Goal: Complete application form: Complete application form

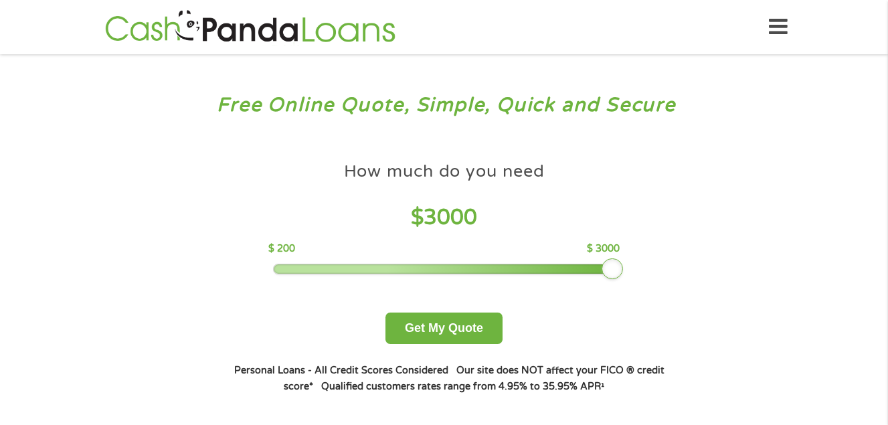
drag, startPoint x: 365, startPoint y: 268, endPoint x: 654, endPoint y: 274, distance: 289.3
click at [654, 274] on div "How much do you need $ 3000 $ 200 $ 3000 Get My Quote" at bounding box center [444, 249] width 469 height 189
click at [442, 324] on button "Get My Quote" at bounding box center [444, 328] width 117 height 31
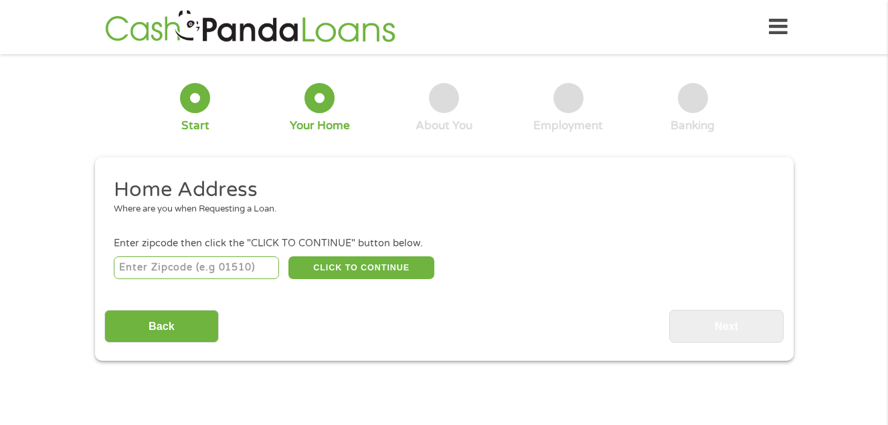
click at [156, 265] on input "number" at bounding box center [196, 267] width 165 height 23
type input "92646"
click at [363, 264] on button "CLICK TO CONTINUE" at bounding box center [362, 267] width 146 height 23
type input "92646"
type input "[GEOGRAPHIC_DATA]"
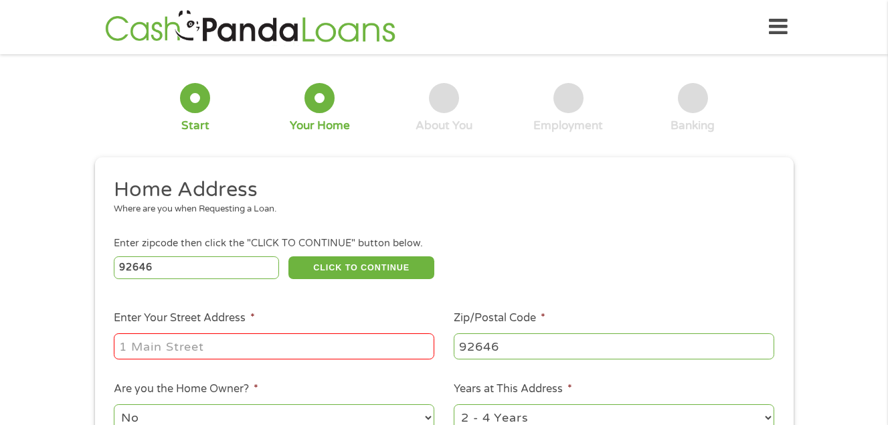
click at [160, 344] on input "Enter Your Street Address *" at bounding box center [274, 345] width 321 height 25
type input "[STREET_ADDRESS]"
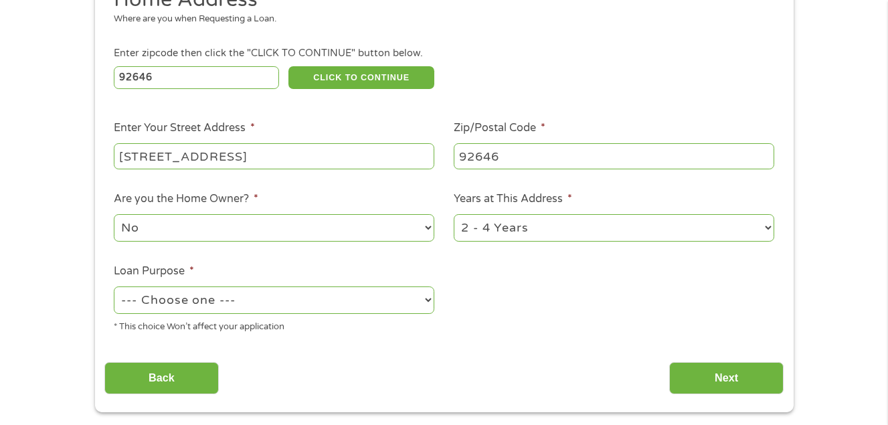
scroll to position [193, 0]
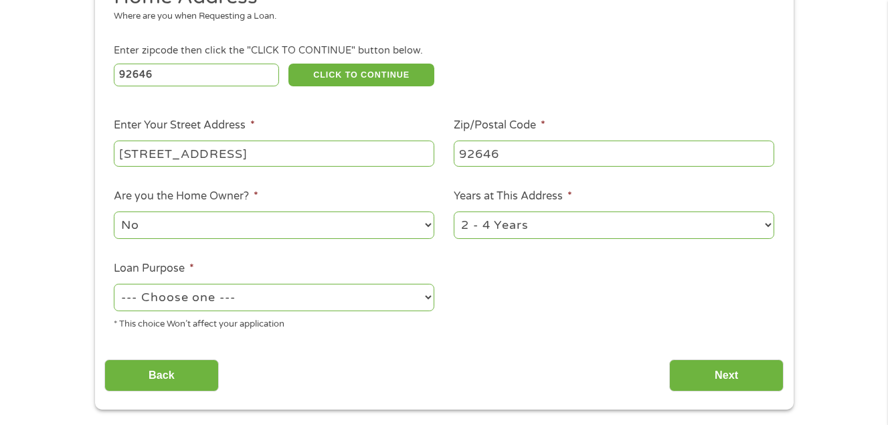
click at [428, 295] on select "--- Choose one --- Pay Bills Debt Consolidation Home Improvement Major Purchase…" at bounding box center [274, 297] width 321 height 27
select select "majorpurchase"
click at [114, 284] on select "--- Choose one --- Pay Bills Debt Consolidation Home Improvement Major Purchase…" at bounding box center [274, 297] width 321 height 27
click at [700, 371] on input "Next" at bounding box center [726, 375] width 114 height 33
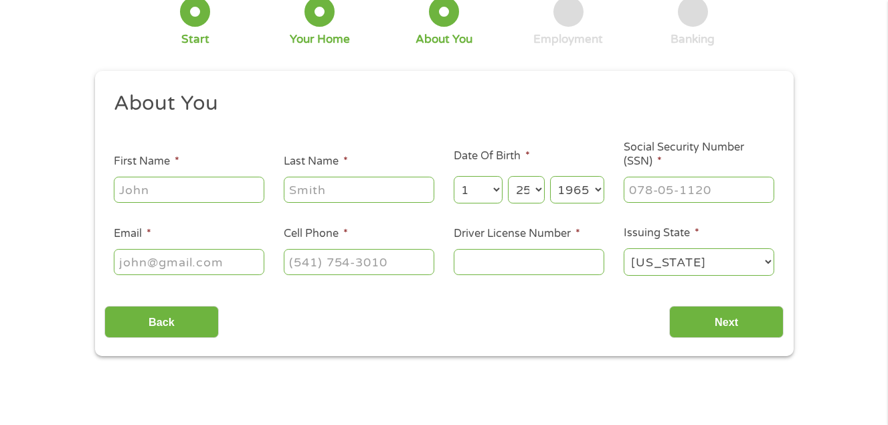
scroll to position [0, 0]
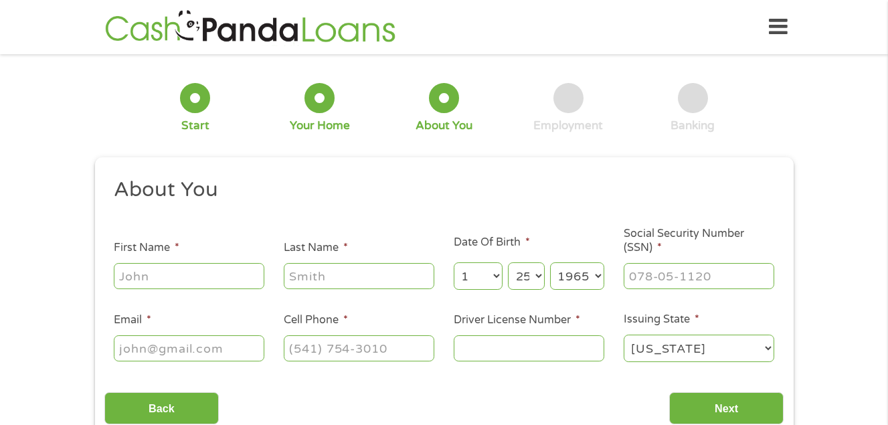
click at [177, 276] on input "First Name *" at bounding box center [189, 275] width 151 height 25
type input "[PERSON_NAME]"
select select "10"
select select "29"
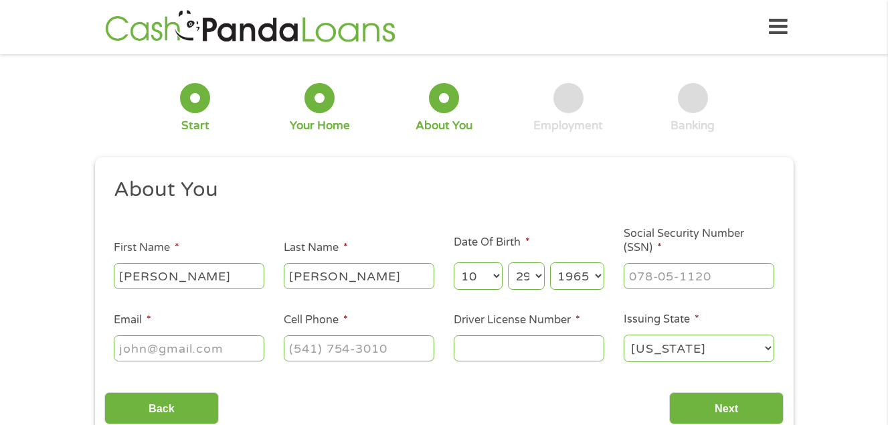
select select "1995"
type input "[PHONE_NUMBER]"
click at [643, 271] on input "___-__-____" at bounding box center [699, 275] width 151 height 25
type input "194-33-1479"
type input "[EMAIL_ADDRESS][DOMAIN_NAME]"
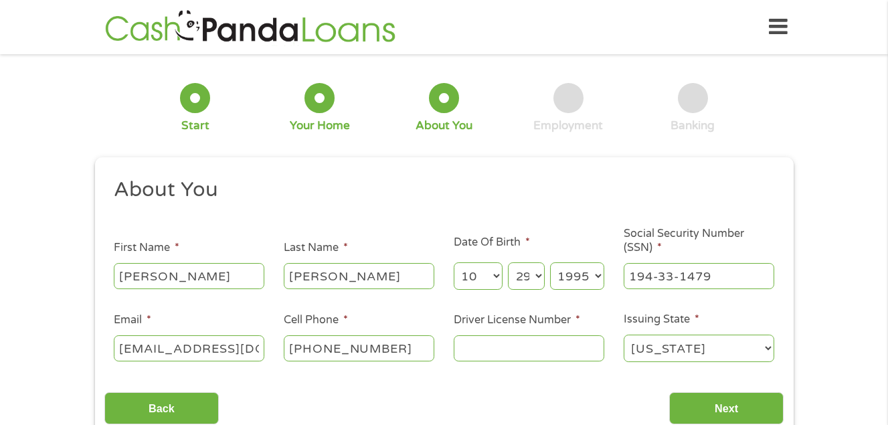
type input "u"
type input "U0423604"
click at [764, 399] on input "Next" at bounding box center [726, 408] width 114 height 33
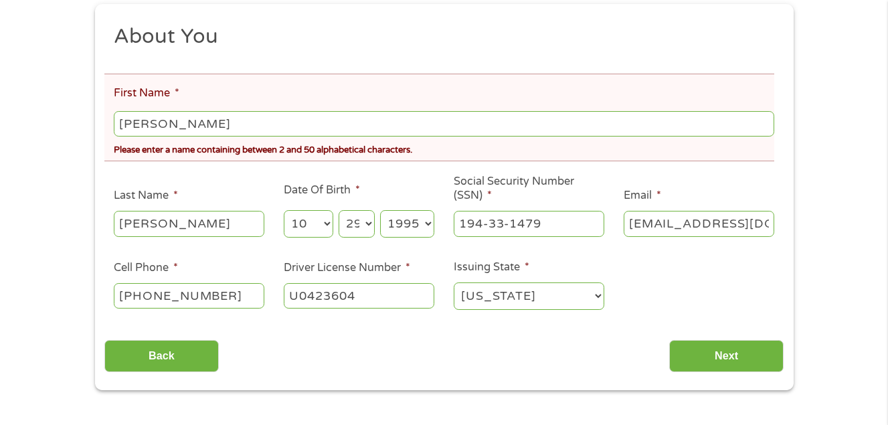
scroll to position [210, 0]
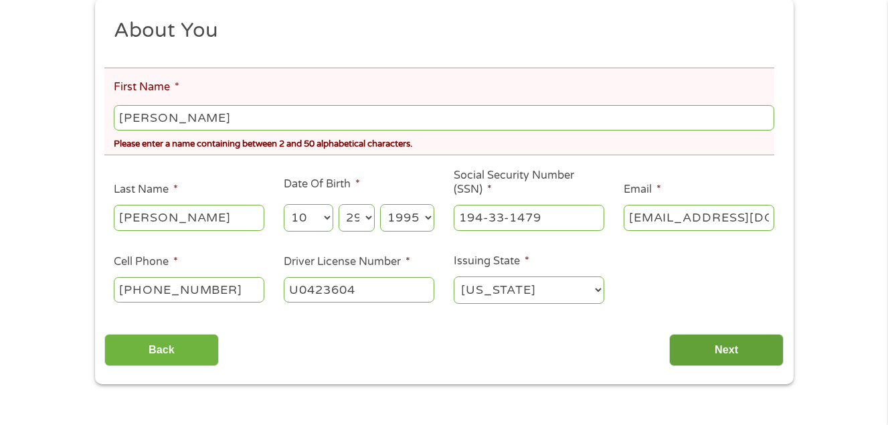
click at [736, 347] on input "Next" at bounding box center [726, 350] width 114 height 33
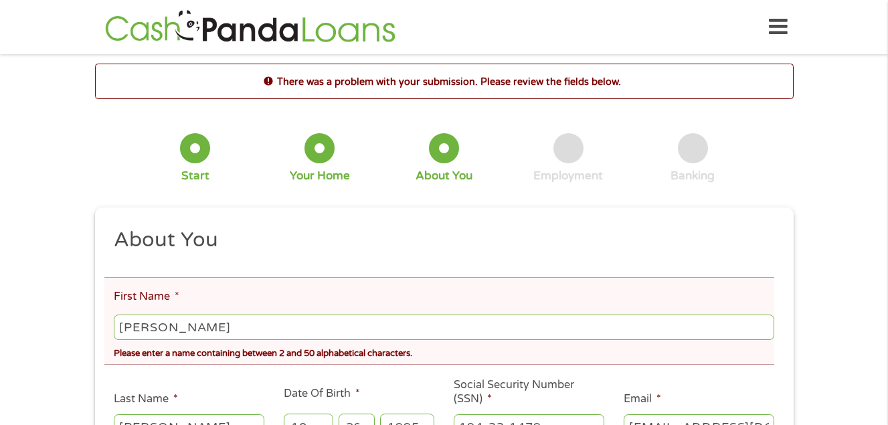
scroll to position [5, 5]
click at [216, 328] on input "[PERSON_NAME]" at bounding box center [444, 327] width 660 height 25
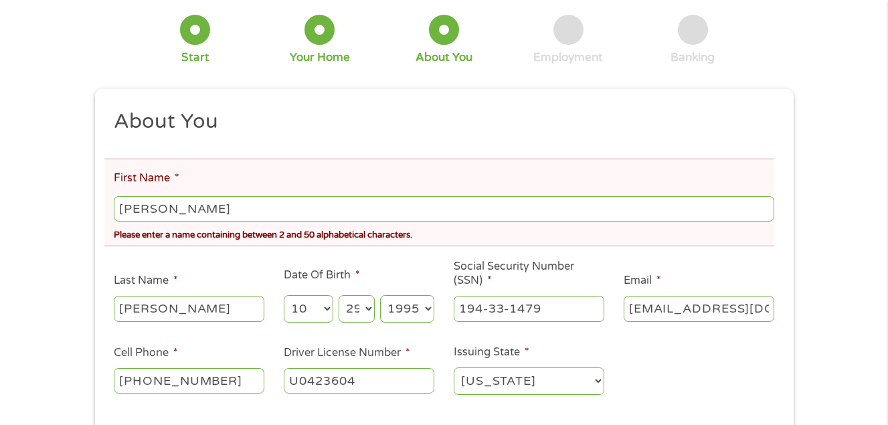
scroll to position [125, 0]
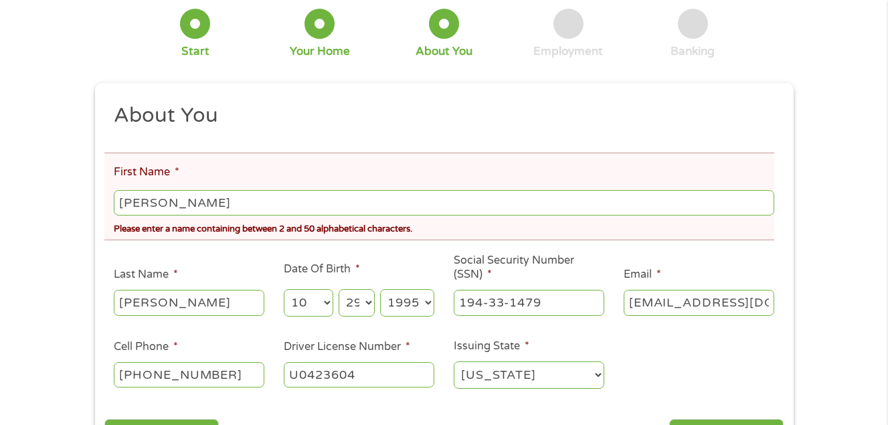
click at [176, 201] on input "[PERSON_NAME]" at bounding box center [444, 202] width 660 height 25
click at [161, 203] on input "[PERSON_NAME]" at bounding box center [444, 202] width 660 height 25
type input "[PERSON_NAME]"
click at [193, 297] on input "[PERSON_NAME]" at bounding box center [189, 302] width 151 height 25
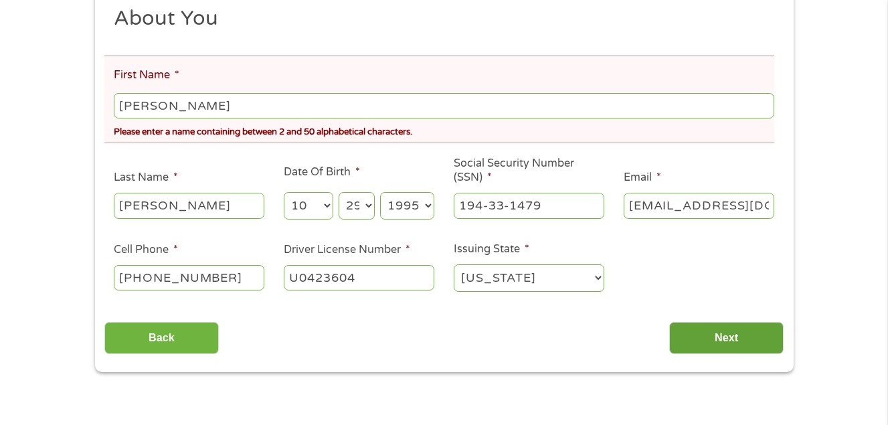
click at [738, 326] on input "Next" at bounding box center [726, 338] width 114 height 33
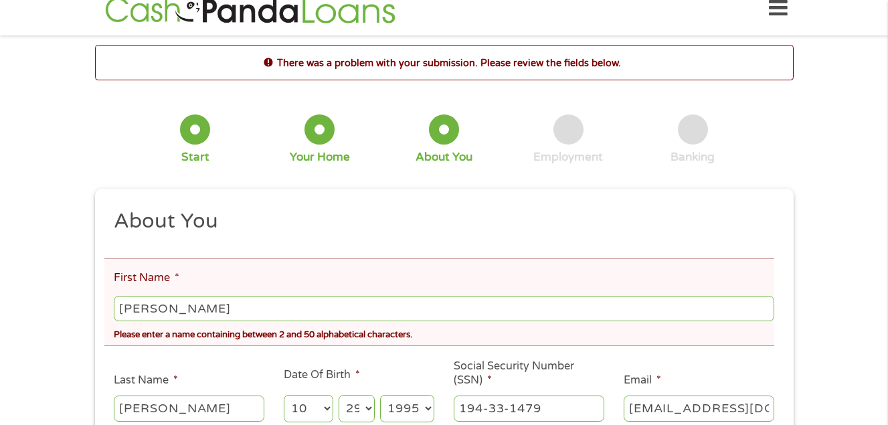
scroll to position [0, 0]
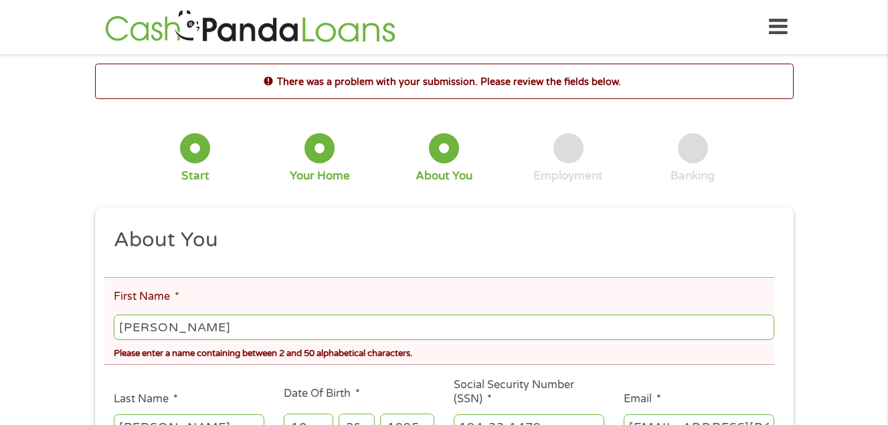
click at [217, 329] on input "[PERSON_NAME]" at bounding box center [444, 327] width 660 height 25
click at [220, 250] on h2 "About You" at bounding box center [439, 240] width 651 height 27
click at [220, 325] on input "[PERSON_NAME]" at bounding box center [444, 327] width 660 height 25
type input "C"
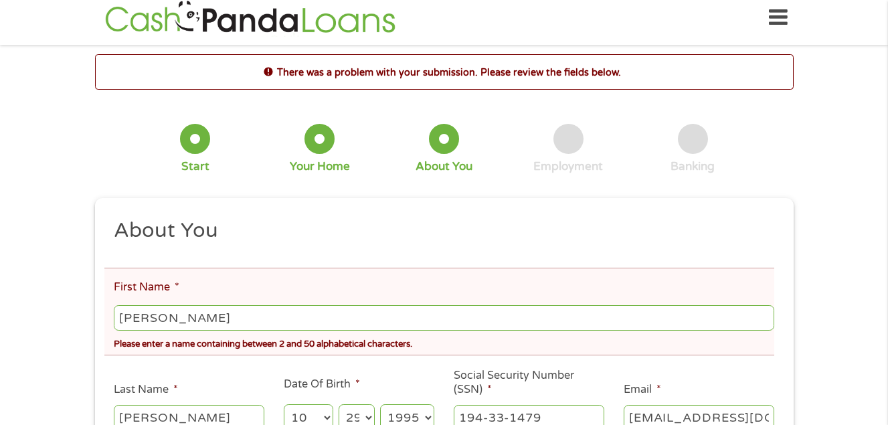
scroll to position [16, 0]
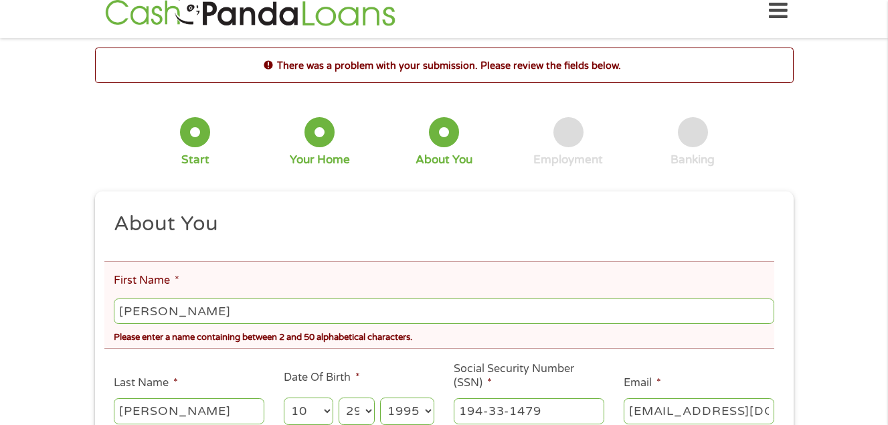
click at [233, 311] on input "[PERSON_NAME]" at bounding box center [444, 311] width 660 height 25
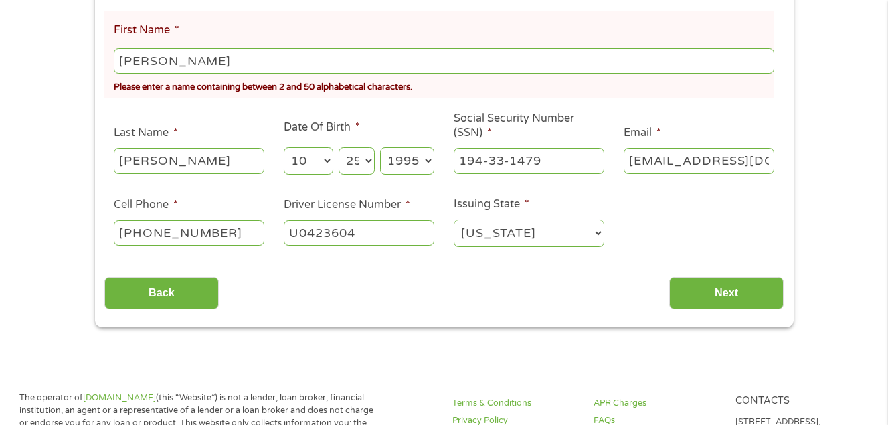
scroll to position [215, 0]
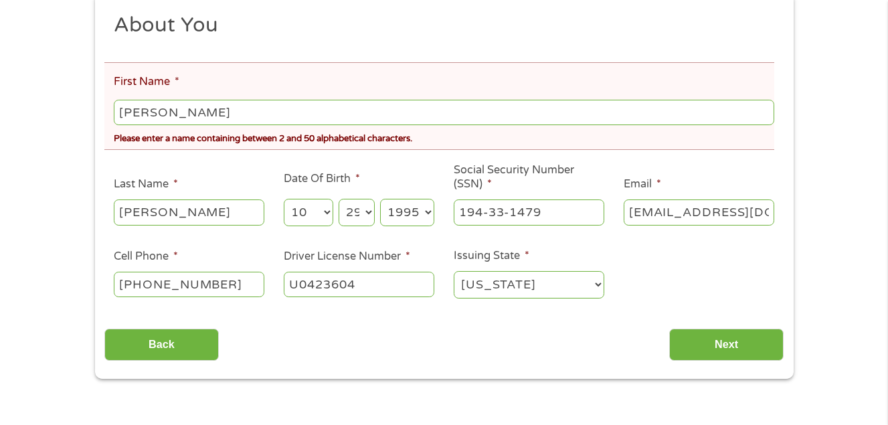
click at [286, 112] on input "[PERSON_NAME]" at bounding box center [444, 112] width 660 height 25
type input "C"
click at [183, 110] on input "[PERSON_NAME]" at bounding box center [444, 112] width 660 height 25
type input "D"
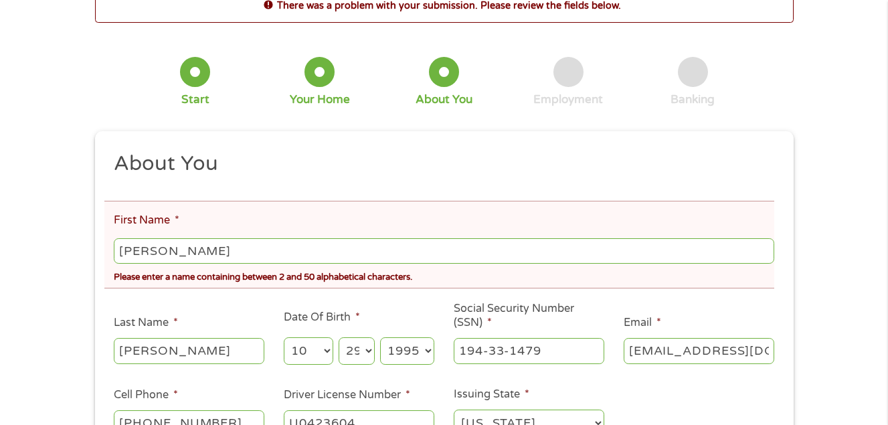
scroll to position [19, 0]
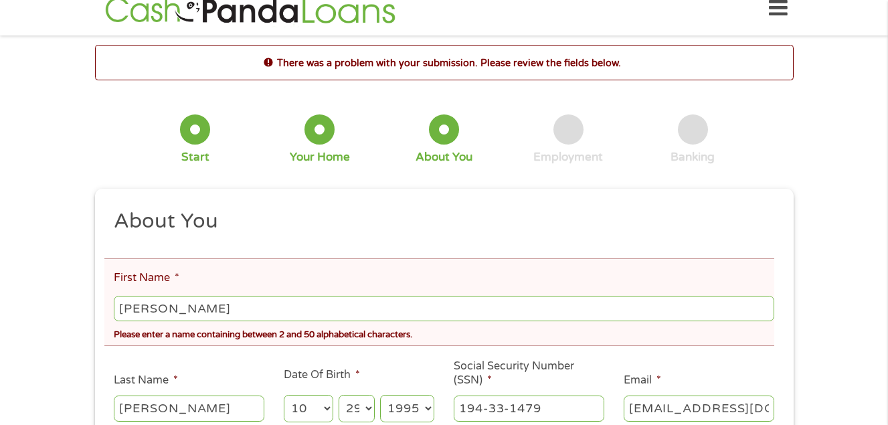
click at [225, 308] on input "[PERSON_NAME]" at bounding box center [444, 308] width 660 height 25
type input "C"
click at [215, 305] on input "[PERSON_NAME]" at bounding box center [444, 308] width 660 height 25
click at [213, 338] on div "Please enter a name containing between 2 and 50 alphabetical characters." at bounding box center [444, 333] width 660 height 18
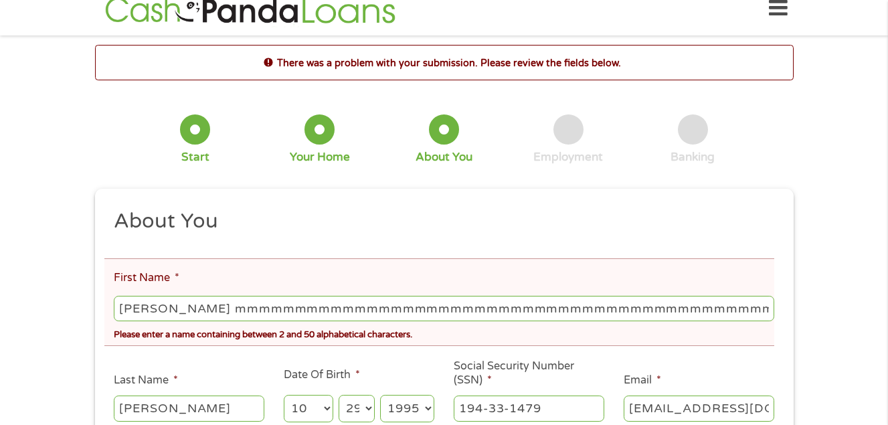
click at [770, 308] on input "[PERSON_NAME] mmmmmmmmmmmmmmmmmmmmmmmmmmmmmmmmmmmmmmmmmmmmmmmmmmmmmmmm" at bounding box center [444, 308] width 660 height 25
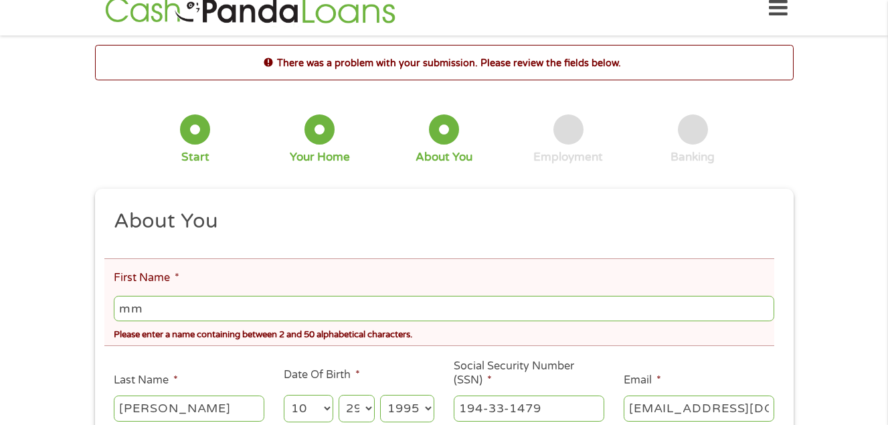
type input "m"
type input "[PERSON_NAME]"
